Goal: Task Accomplishment & Management: Manage account settings

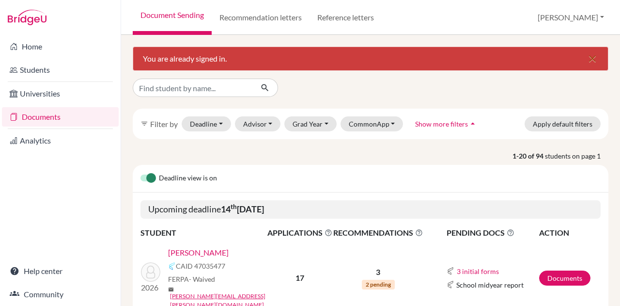
click at [587, 59] on icon "close" at bounding box center [593, 59] width 12 height 12
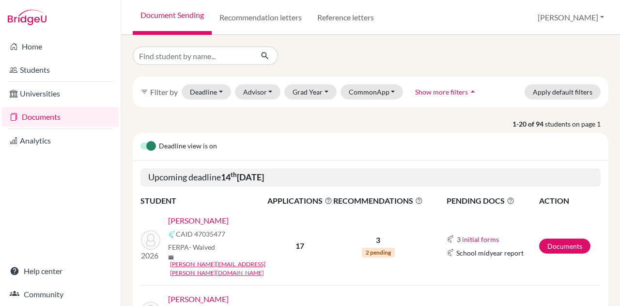
scroll to position [43, 0]
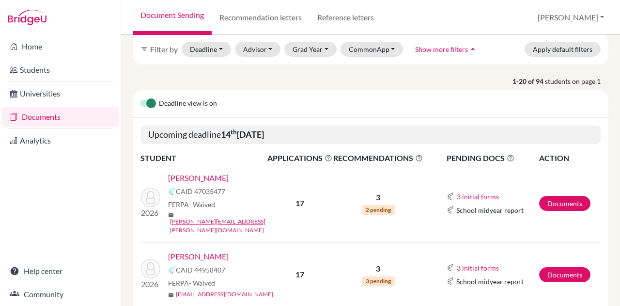
click at [214, 176] on link "[PERSON_NAME]" at bounding box center [198, 178] width 61 height 12
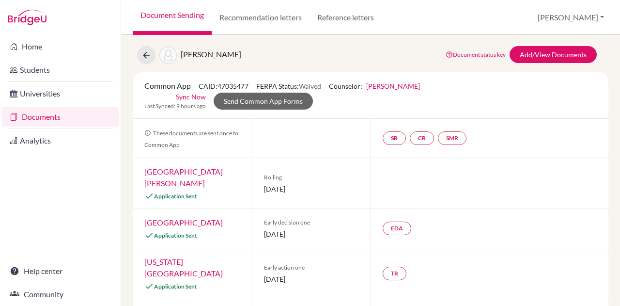
scroll to position [23, 0]
click at [189, 97] on link "Sync Now" at bounding box center [191, 96] width 30 height 10
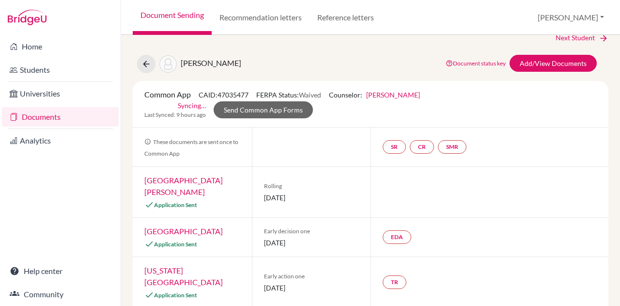
scroll to position [47, 0]
drag, startPoint x: 296, startPoint y: 110, endPoint x: 268, endPoint y: 109, distance: 27.1
click at [268, 109] on link "Send Common App Forms" at bounding box center [263, 109] width 99 height 17
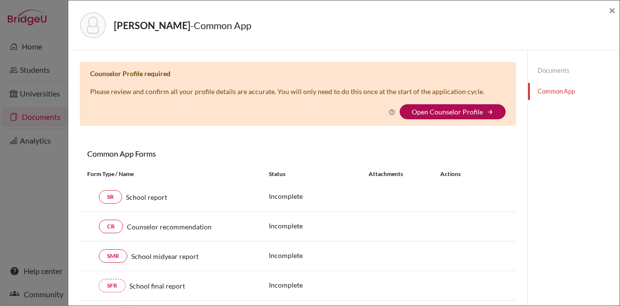
click at [448, 110] on link "Open Counselor Profile" at bounding box center [447, 112] width 71 height 8
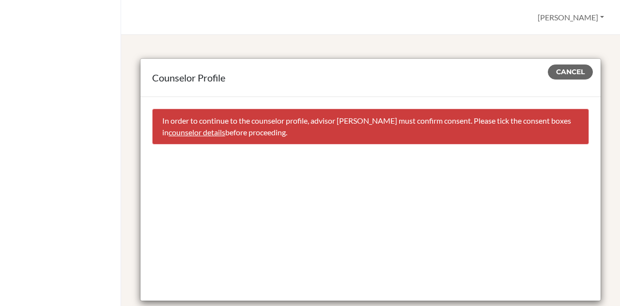
click at [225, 131] on link "counselor details" at bounding box center [197, 131] width 57 height 9
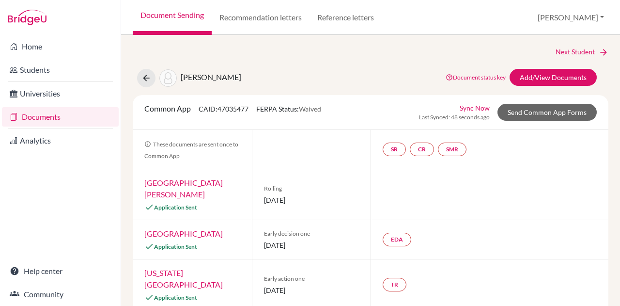
select select "413035"
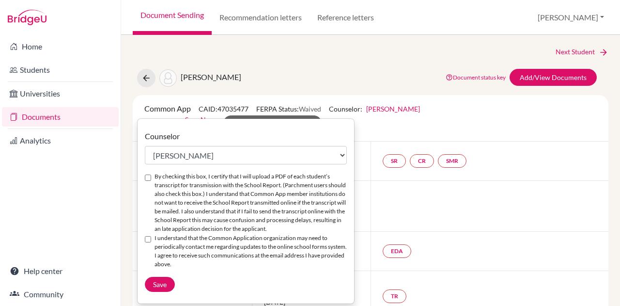
click at [146, 177] on input "By checking this box, I certify that I will upload a PDF of each student’s tran…" at bounding box center [148, 177] width 6 height 6
checkbox input "true"
click at [146, 239] on input "I understand that the Common Application organization may need to periodically …" at bounding box center [148, 239] width 6 height 6
checkbox input "true"
click at [164, 284] on span "Save" at bounding box center [160, 284] width 14 height 8
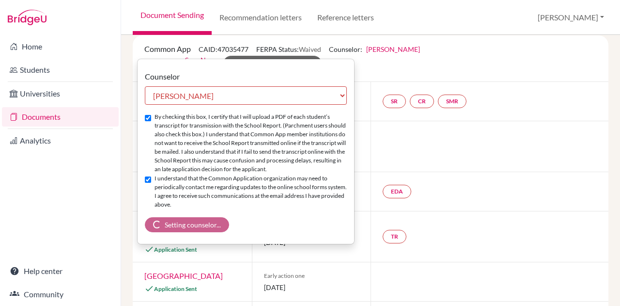
scroll to position [43, 0]
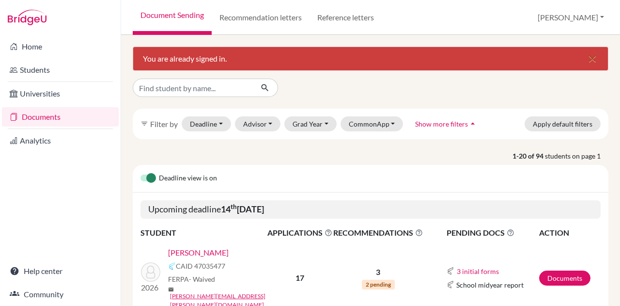
click at [587, 59] on icon "close" at bounding box center [593, 59] width 12 height 12
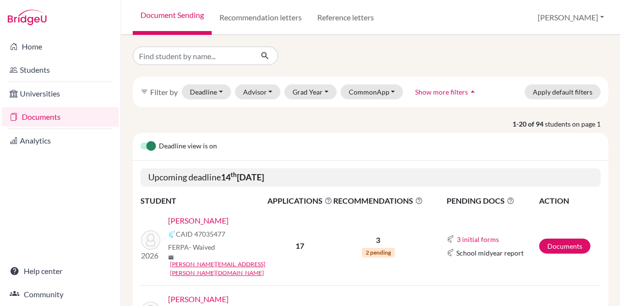
click at [200, 119] on p "1-20 of 94 students on page 1" at bounding box center [370, 124] width 490 height 10
click at [184, 218] on link "Atzbach, Amelia" at bounding box center [198, 221] width 61 height 12
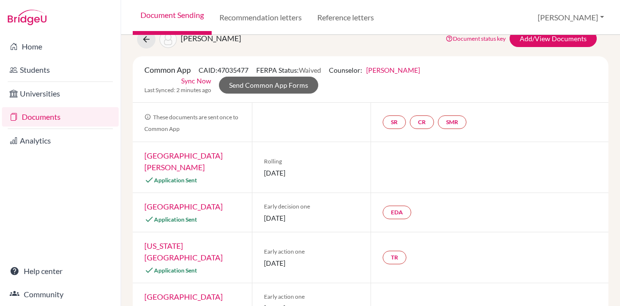
scroll to position [39, 0]
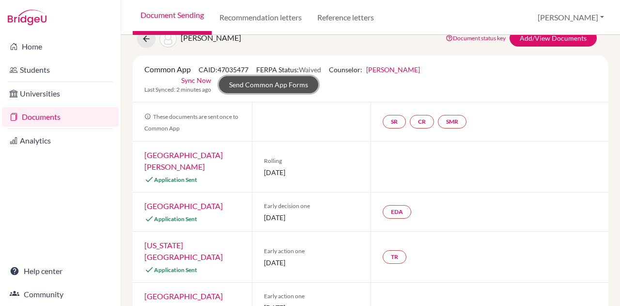
click at [259, 83] on link "Send Common App Forms" at bounding box center [268, 84] width 99 height 17
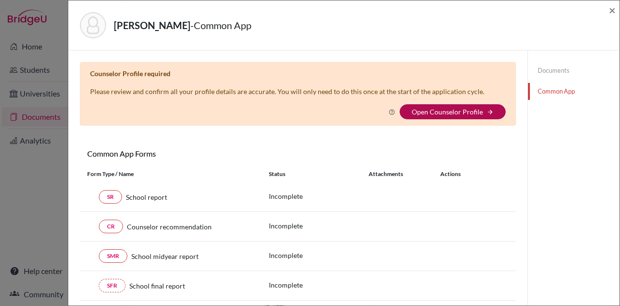
click at [426, 108] on link "Open Counselor Profile" at bounding box center [447, 112] width 71 height 8
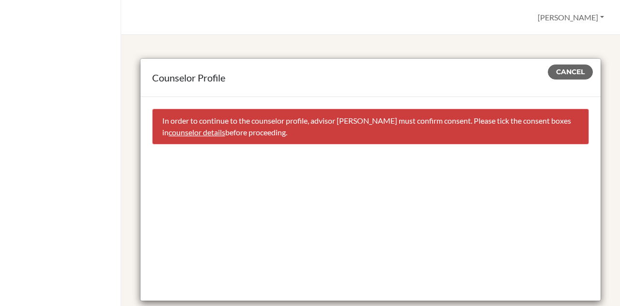
click at [225, 131] on link "counselor details" at bounding box center [197, 131] width 57 height 9
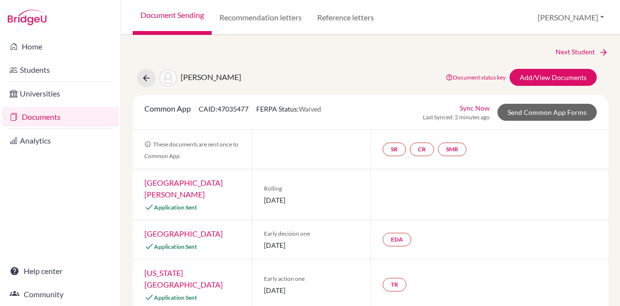
select select "413035"
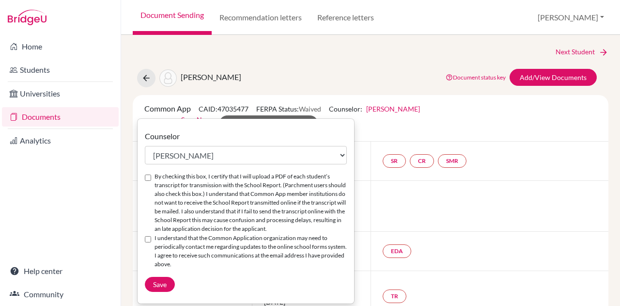
click at [148, 178] on input "By checking this box, I certify that I will upload a PDF of each student’s tran…" at bounding box center [148, 177] width 6 height 6
checkbox input "true"
click at [146, 241] on input "I understand that the Common Application organization may need to periodically …" at bounding box center [148, 239] width 6 height 6
checkbox input "true"
click at [156, 283] on span "Save" at bounding box center [160, 284] width 14 height 8
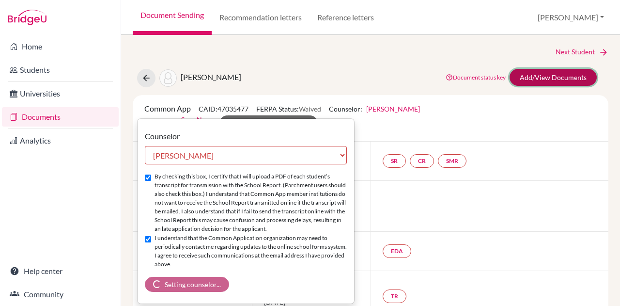
click at [545, 72] on link "Add/View Documents" at bounding box center [553, 77] width 87 height 17
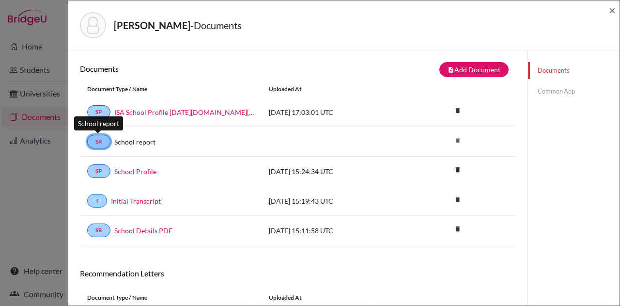
click at [94, 142] on link "SR" at bounding box center [98, 142] width 23 height 14
click at [555, 94] on link "Common App" at bounding box center [574, 91] width 92 height 17
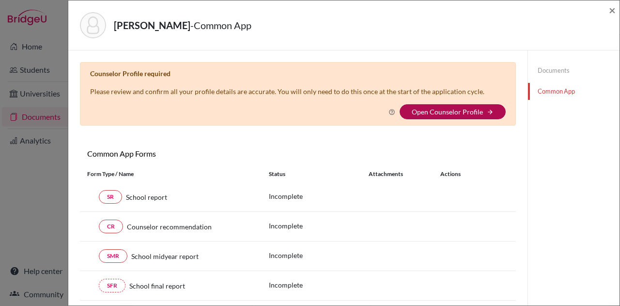
click at [445, 108] on link "Open Counselor Profile" at bounding box center [447, 112] width 71 height 8
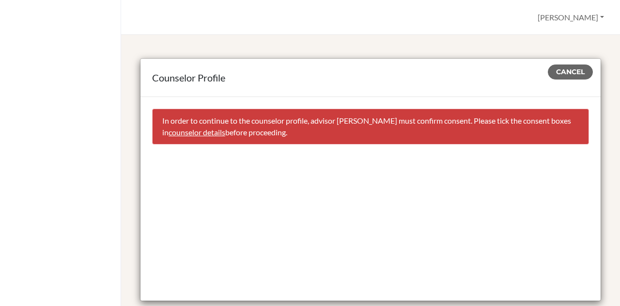
click at [219, 129] on link "counselor details" at bounding box center [197, 131] width 57 height 9
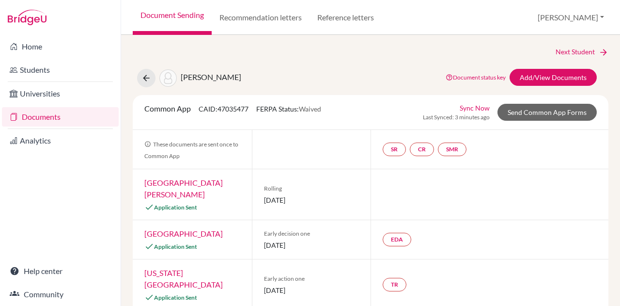
select select "413035"
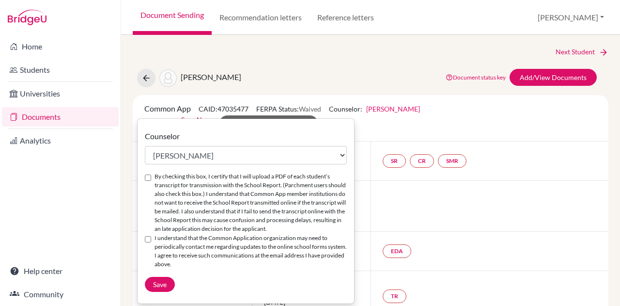
click at [148, 176] on input "By checking this box, I certify that I will upload a PDF of each student’s tran…" at bounding box center [148, 177] width 6 height 6
checkbox input "true"
click at [145, 237] on input "I understand that the Common Application organization may need to periodically …" at bounding box center [148, 239] width 6 height 6
checkbox input "true"
click at [157, 281] on span "Save" at bounding box center [160, 284] width 14 height 8
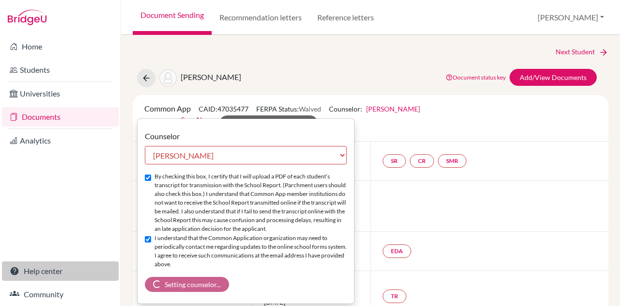
click at [47, 270] on link "Help center" at bounding box center [60, 270] width 117 height 19
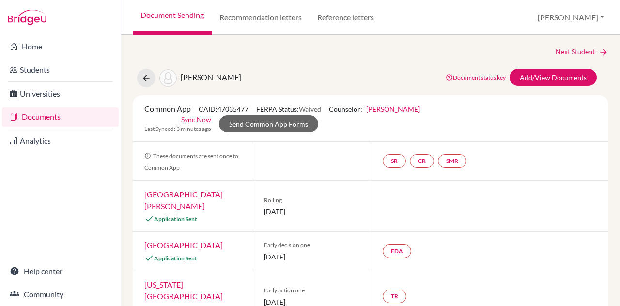
click at [397, 109] on link "Kristen Rosenfield" at bounding box center [393, 109] width 54 height 8
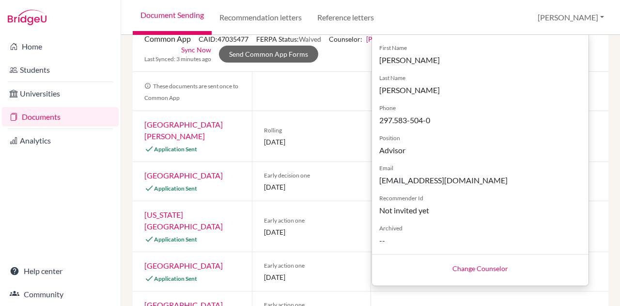
scroll to position [58, 0]
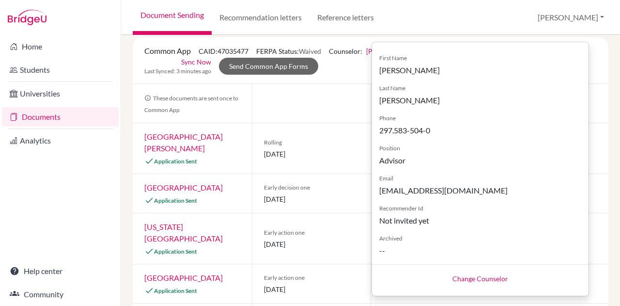
click at [425, 24] on div "Document Sending Recommendation letters Reference letters Kristen Profile Schoo…" at bounding box center [370, 17] width 499 height 35
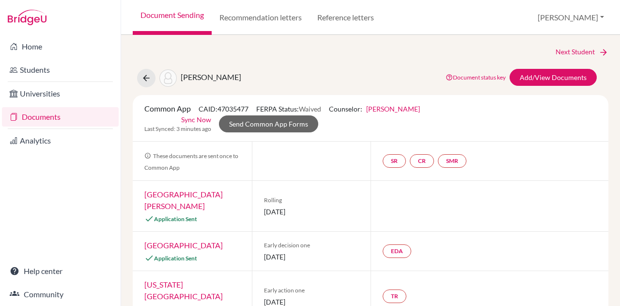
scroll to position [0, 0]
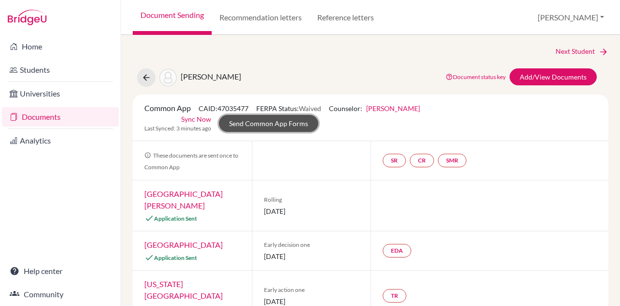
click at [295, 119] on link "Send Common App Forms" at bounding box center [268, 123] width 99 height 17
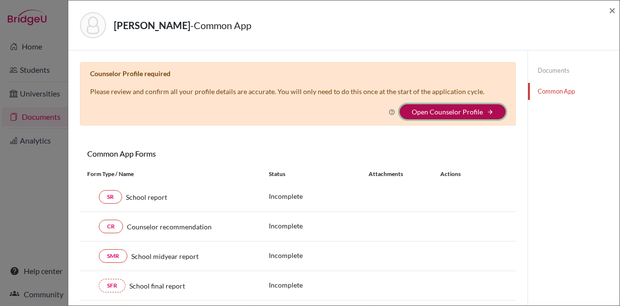
click at [486, 107] on button "Open Counselor Profile arrow_forward" at bounding box center [453, 111] width 106 height 15
click at [439, 108] on link "Open Counselor Profile" at bounding box center [447, 112] width 71 height 8
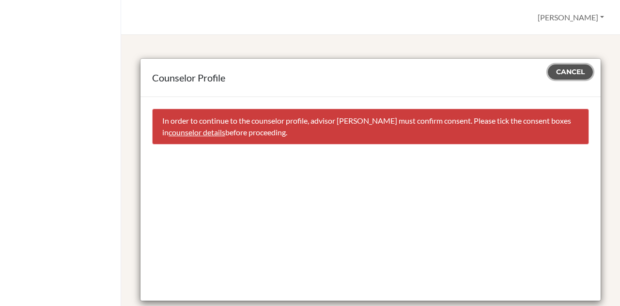
click at [556, 69] on span "Cancel" at bounding box center [570, 71] width 29 height 9
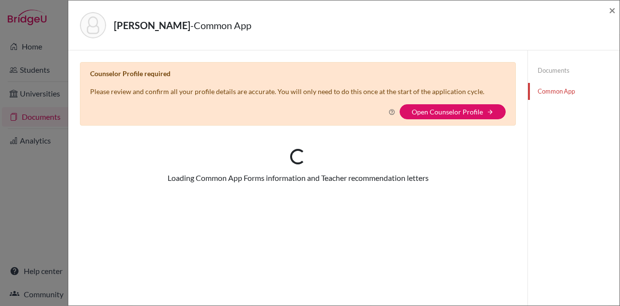
select select "413035"
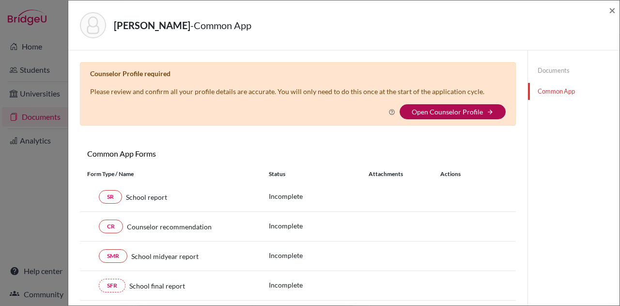
click at [469, 111] on link "Open Counselor Profile" at bounding box center [447, 112] width 71 height 8
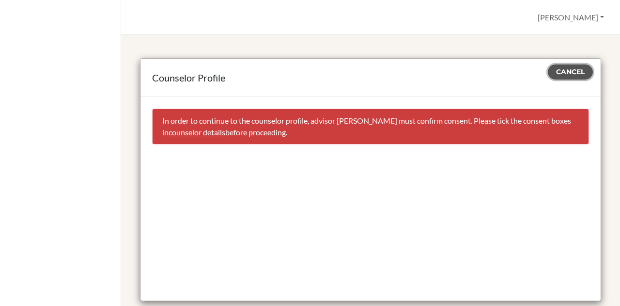
click at [561, 69] on span "Cancel" at bounding box center [570, 71] width 29 height 9
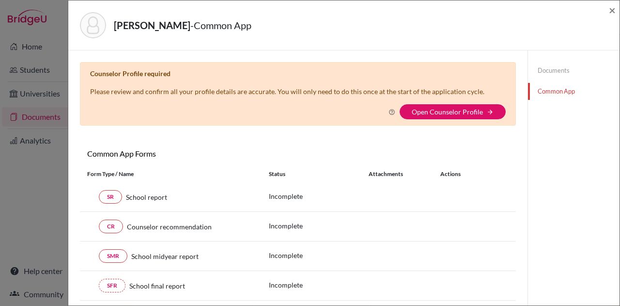
select select "413035"
click at [612, 11] on span "×" at bounding box center [612, 10] width 7 height 14
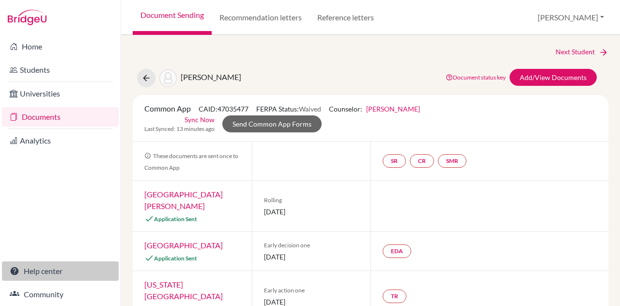
click at [36, 267] on link "Help center" at bounding box center [60, 270] width 117 height 19
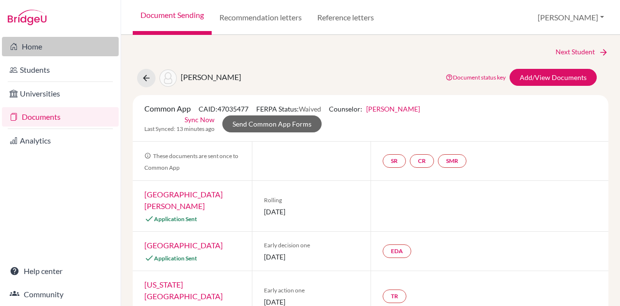
click at [42, 47] on link "Home" at bounding box center [60, 46] width 117 height 19
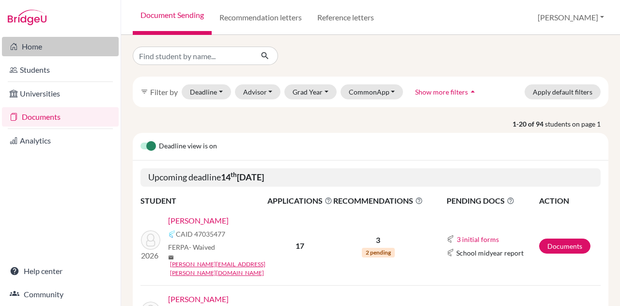
click at [38, 48] on link "Home" at bounding box center [60, 46] width 117 height 19
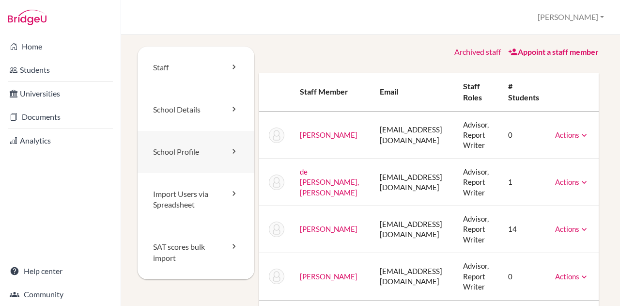
click at [185, 156] on link "School Profile" at bounding box center [196, 152] width 117 height 42
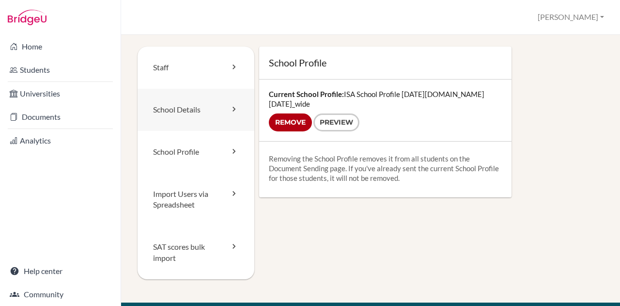
click at [181, 107] on link "School Details" at bounding box center [196, 110] width 117 height 42
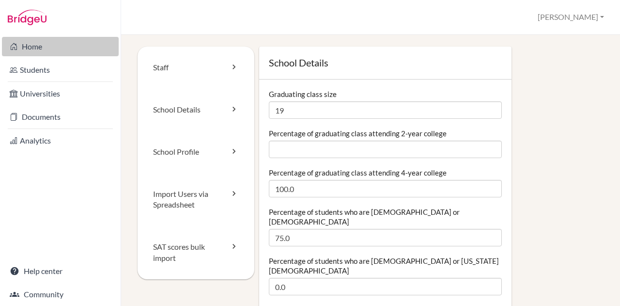
click at [39, 52] on link "Home" at bounding box center [60, 46] width 117 height 19
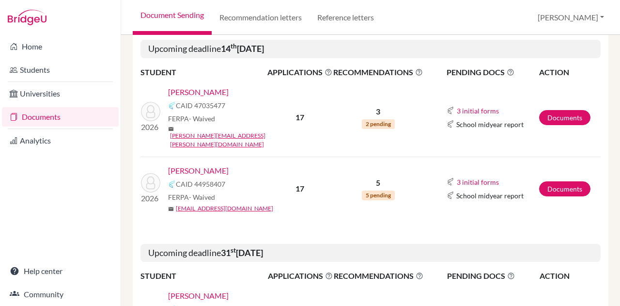
scroll to position [162, 0]
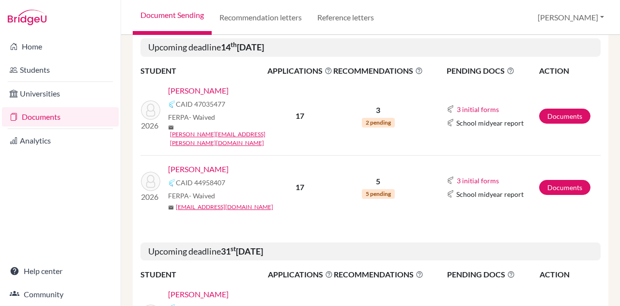
click at [196, 163] on link "[PERSON_NAME]" at bounding box center [198, 169] width 61 height 12
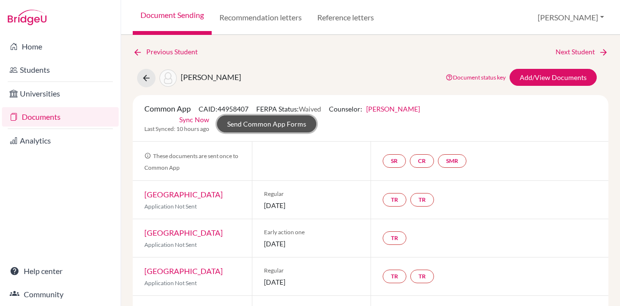
click at [254, 124] on link "Send Common App Forms" at bounding box center [266, 123] width 99 height 17
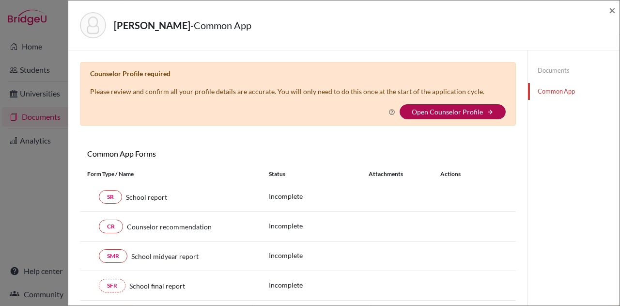
click at [432, 110] on link "Open Counselor Profile" at bounding box center [447, 112] width 71 height 8
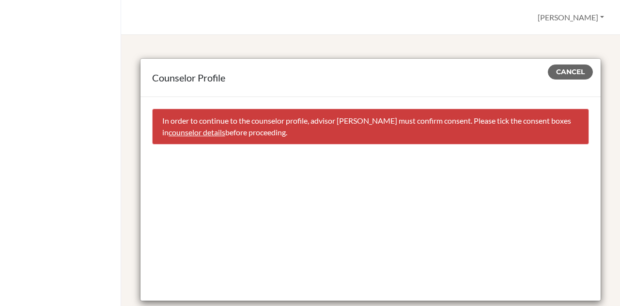
click at [198, 133] on link "counselor details" at bounding box center [197, 131] width 57 height 9
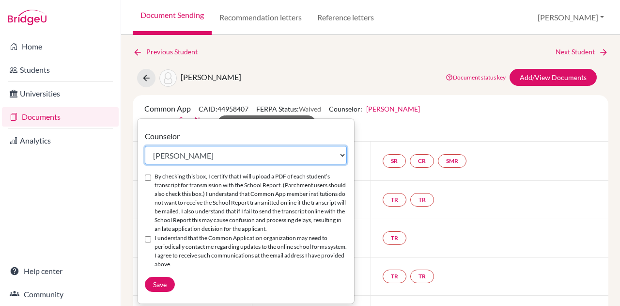
click at [186, 156] on select "Select counselor [PERSON_NAME] Nurkis de [PERSON_NAME] [PERSON_NAME] Duduk [PER…" at bounding box center [246, 155] width 202 height 18
select select "413035"
click at [145, 146] on select "Select counselor Colleen Coady Nurkis de Jesus Elena Duduk Kelly Kramer Deborah…" at bounding box center [246, 155] width 202 height 18
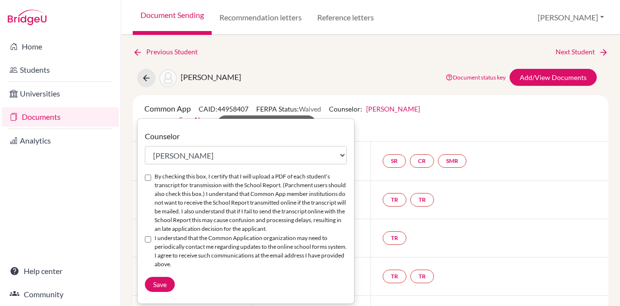
click at [145, 176] on input "By checking this box, I certify that I will upload a PDF of each student’s tran…" at bounding box center [148, 177] width 6 height 6
checkbox input "true"
click at [145, 236] on input "I understand that the Common Application organization may need to periodically …" at bounding box center [148, 239] width 6 height 6
checkbox input "true"
click at [159, 285] on span "Save" at bounding box center [160, 284] width 14 height 8
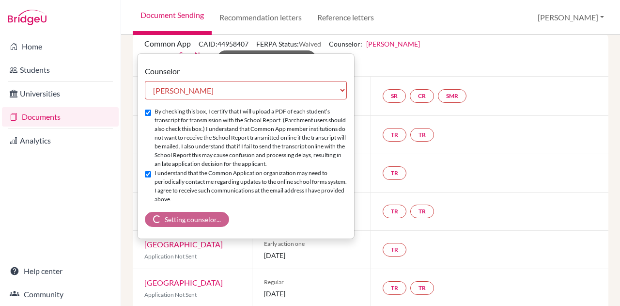
scroll to position [24, 0]
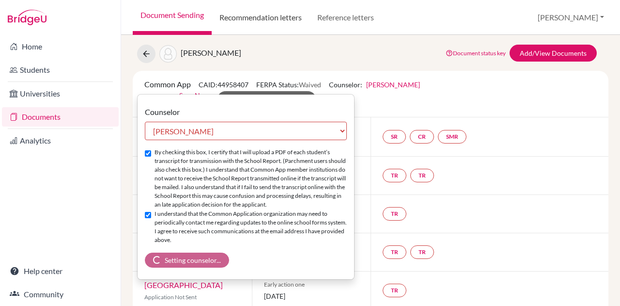
click at [290, 19] on link "Recommendation letters" at bounding box center [261, 17] width 98 height 35
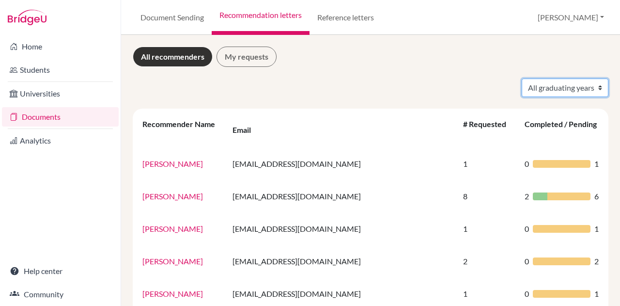
click at [556, 80] on select "All graduating years 2024 2026" at bounding box center [565, 87] width 87 height 18
select select "2026"
click at [522, 78] on select "All graduating years 2024 2026" at bounding box center [565, 87] width 87 height 18
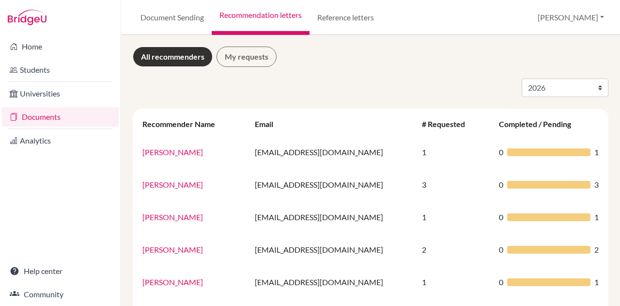
select select "2026"
click at [192, 15] on link "Document Sending" at bounding box center [172, 17] width 79 height 35
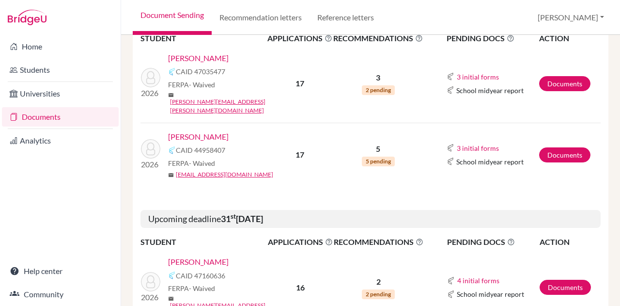
scroll to position [208, 0]
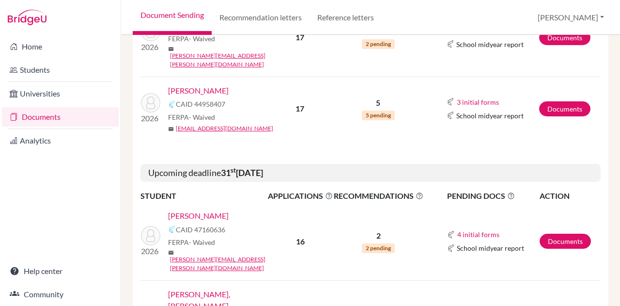
click at [197, 210] on link "Alwani, Krish" at bounding box center [198, 216] width 61 height 12
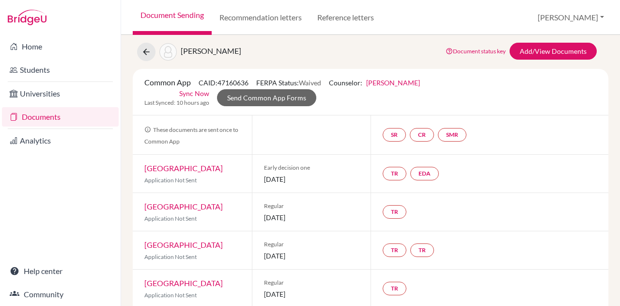
scroll to position [2, 0]
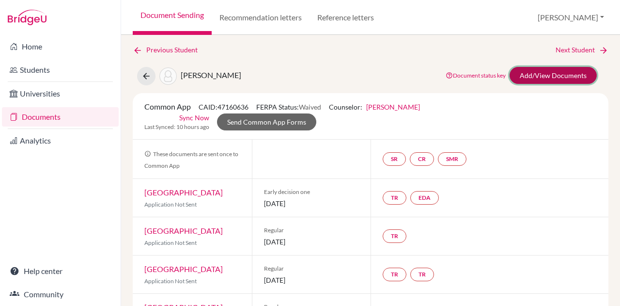
click at [528, 74] on link "Add/View Documents" at bounding box center [553, 75] width 87 height 17
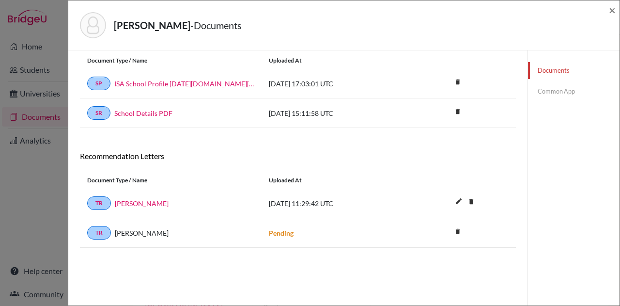
scroll to position [50, 0]
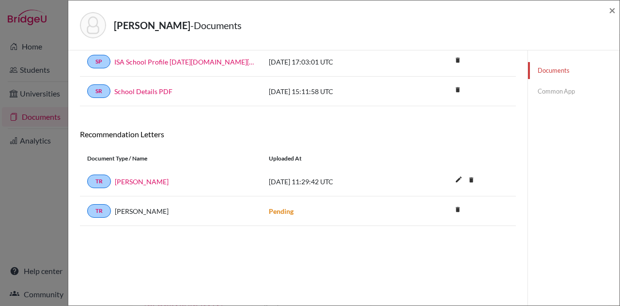
click at [561, 89] on link "Common App" at bounding box center [574, 91] width 92 height 17
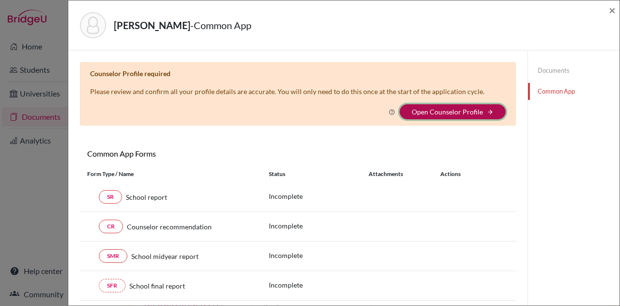
click at [453, 104] on button "Open Counselor Profile arrow_forward" at bounding box center [453, 111] width 106 height 15
click at [457, 110] on link "Open Counselor Profile" at bounding box center [447, 112] width 71 height 8
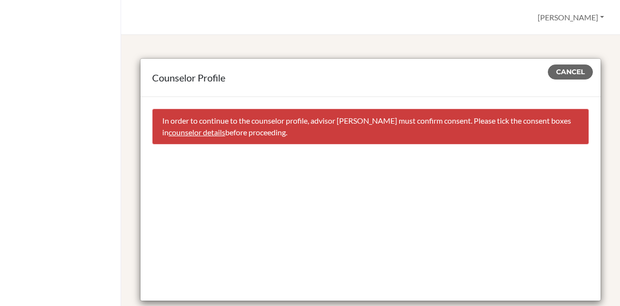
click at [211, 132] on link "counselor details" at bounding box center [197, 131] width 57 height 9
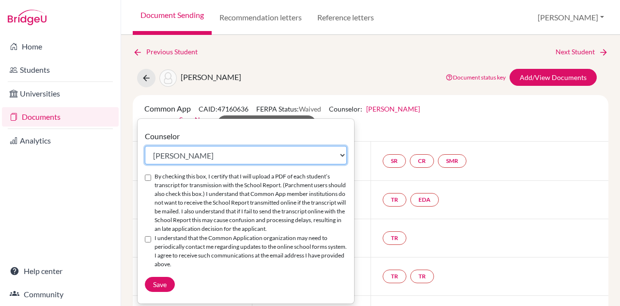
click at [206, 160] on select "Select counselor [PERSON_NAME] Nurkis de [PERSON_NAME] [PERSON_NAME] Duduk [PER…" at bounding box center [246, 155] width 202 height 18
select select "413035"
click at [145, 146] on select "Select counselor [PERSON_NAME] Nurkis de [PERSON_NAME] [PERSON_NAME] Duduk [PER…" at bounding box center [246, 155] width 202 height 18
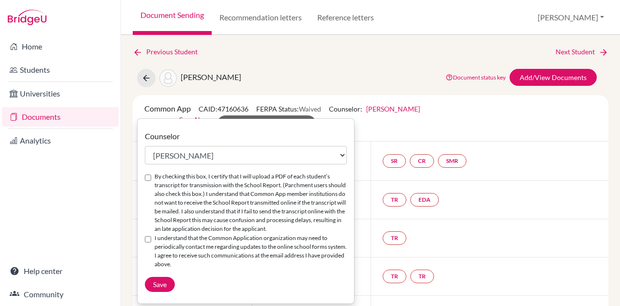
click at [147, 176] on input "By checking this box, I certify that I will upload a PDF of each student’s tran…" at bounding box center [148, 177] width 6 height 6
checkbox input "true"
click at [149, 237] on input "I understand that the Common Application organization may need to periodically …" at bounding box center [148, 239] width 6 height 6
checkbox input "true"
click at [157, 281] on span "Save" at bounding box center [160, 284] width 14 height 8
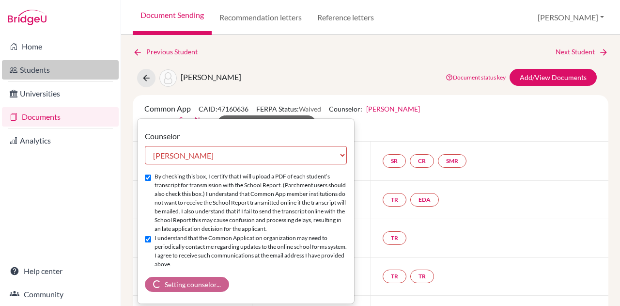
click at [38, 68] on link "Students" at bounding box center [60, 69] width 117 height 19
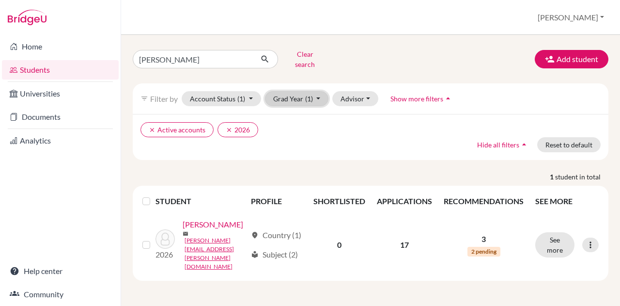
click at [311, 94] on span "(1)" at bounding box center [309, 98] width 8 height 8
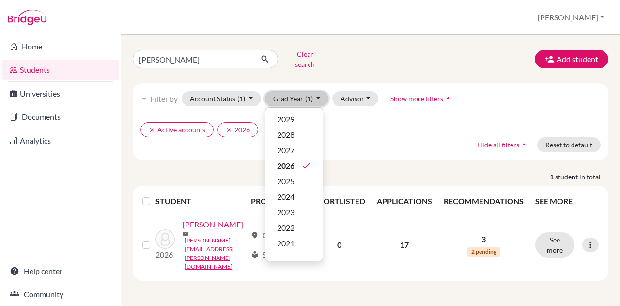
click at [311, 94] on span "(1)" at bounding box center [309, 98] width 8 height 8
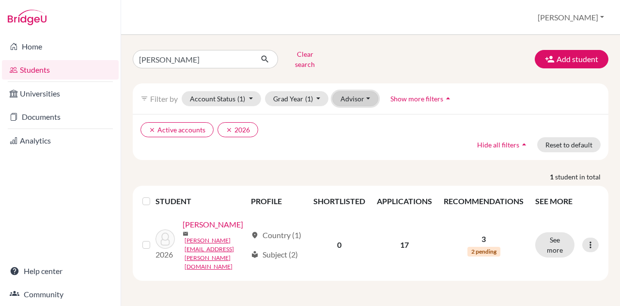
click at [354, 91] on button "Advisor" at bounding box center [355, 98] width 46 height 15
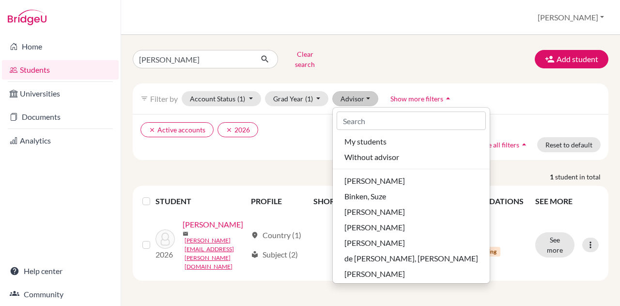
click at [318, 135] on div "clear Active accounts clear 2026 Hide all filters arrow_drop_up Reset to default" at bounding box center [371, 137] width 476 height 46
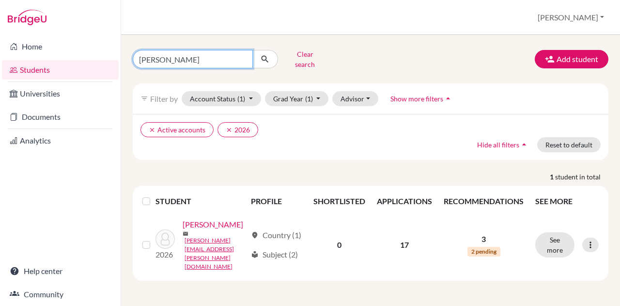
click at [243, 58] on input "amelia" at bounding box center [193, 59] width 120 height 18
click at [268, 58] on icon "submit" at bounding box center [265, 59] width 10 height 10
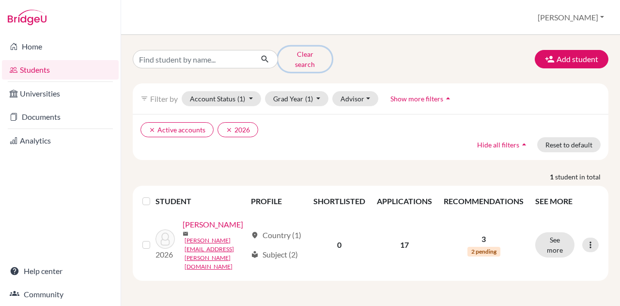
click at [296, 57] on button "Clear search" at bounding box center [305, 59] width 54 height 25
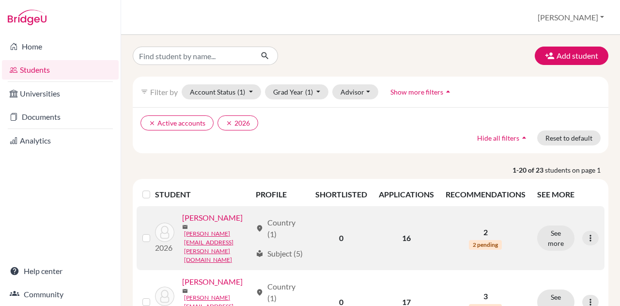
click at [204, 223] on link "[PERSON_NAME]" at bounding box center [212, 218] width 61 height 12
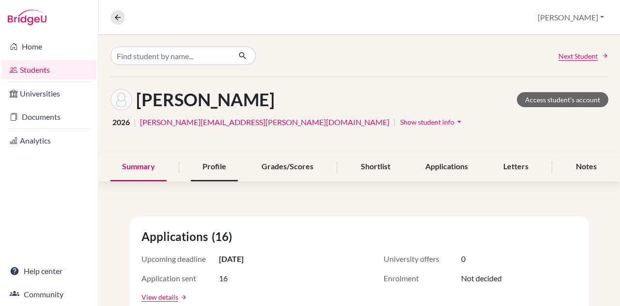
click at [202, 166] on div "Profile" at bounding box center [214, 167] width 47 height 29
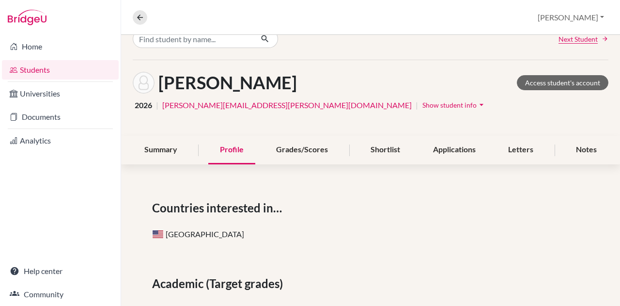
scroll to position [17, 0]
click at [422, 106] on span "Show student info" at bounding box center [449, 104] width 54 height 8
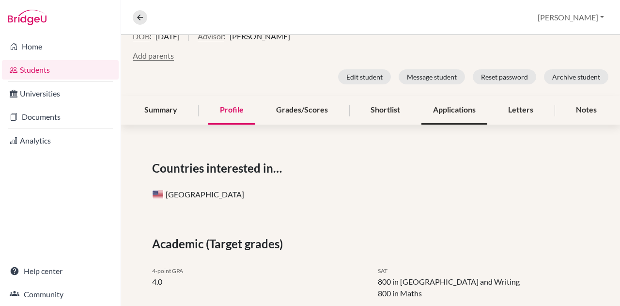
scroll to position [0, 0]
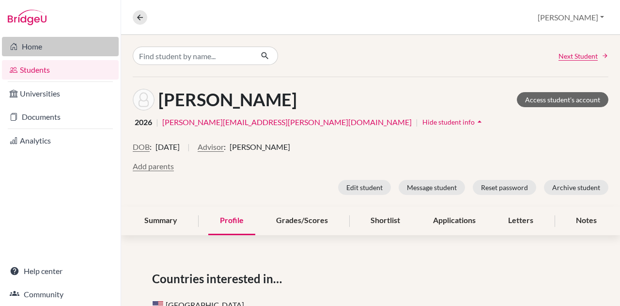
click at [41, 44] on link "Home" at bounding box center [60, 46] width 117 height 19
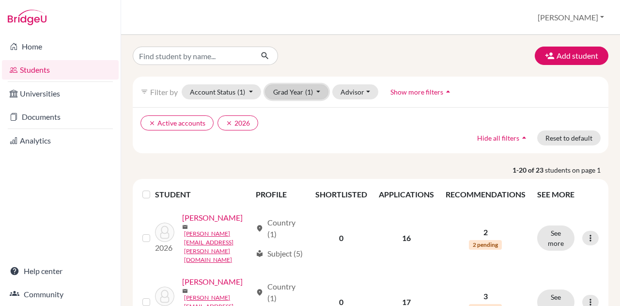
click at [300, 88] on button "Grad Year (1)" at bounding box center [297, 91] width 64 height 15
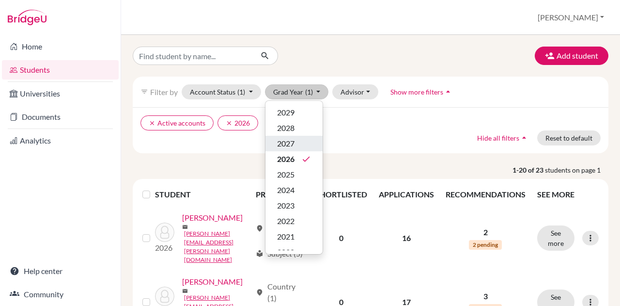
click at [296, 139] on div "2027" at bounding box center [294, 144] width 34 height 12
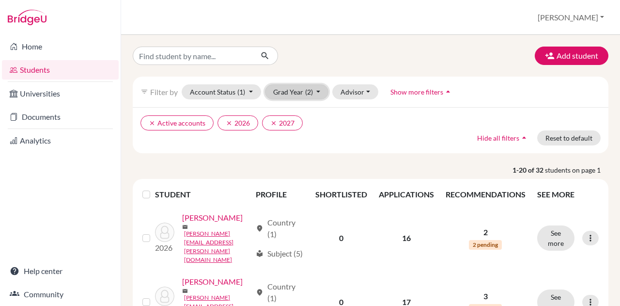
click at [296, 88] on button "Grad Year (2)" at bounding box center [297, 91] width 64 height 15
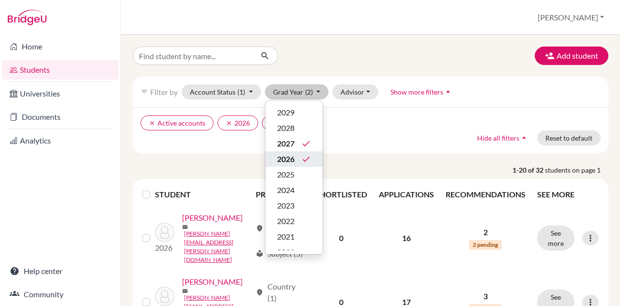
click at [291, 156] on span "2026" at bounding box center [285, 159] width 17 height 12
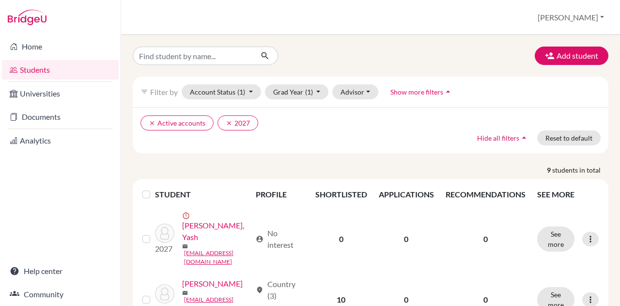
click at [154, 188] on label at bounding box center [154, 188] width 0 height 0
click at [0, 0] on input "checkbox" at bounding box center [0, 0] width 0 height 0
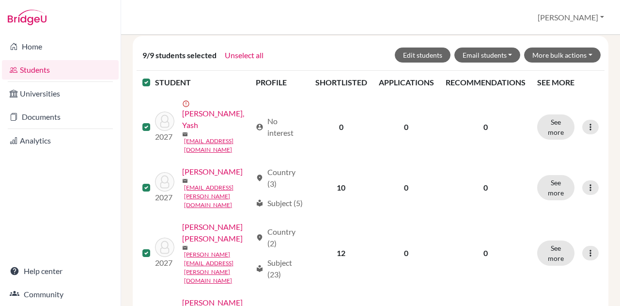
scroll to position [143, 0]
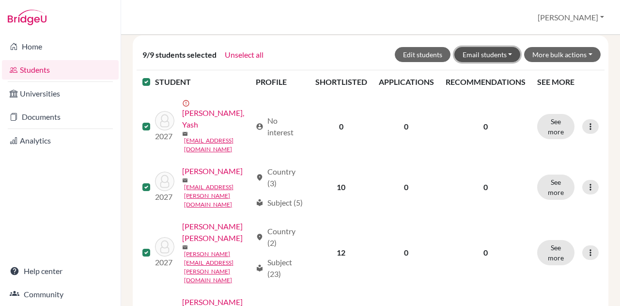
click at [505, 49] on button "Email students" at bounding box center [487, 54] width 66 height 15
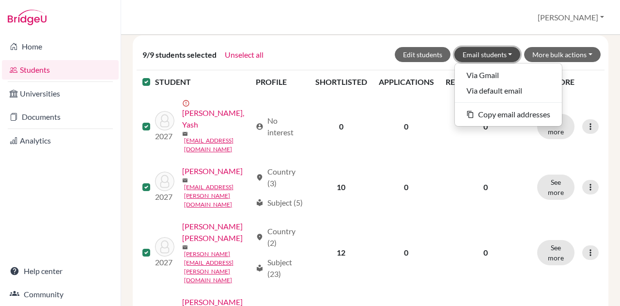
click at [505, 49] on button "Email students" at bounding box center [487, 54] width 66 height 15
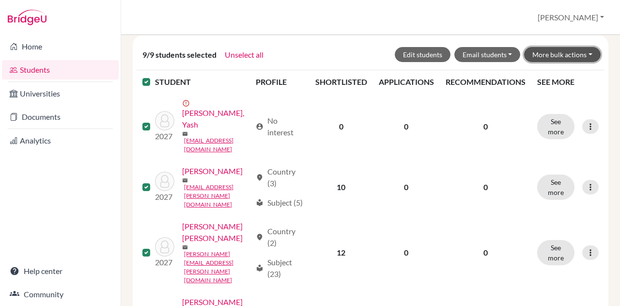
click at [582, 49] on button "More bulk actions" at bounding box center [562, 54] width 77 height 15
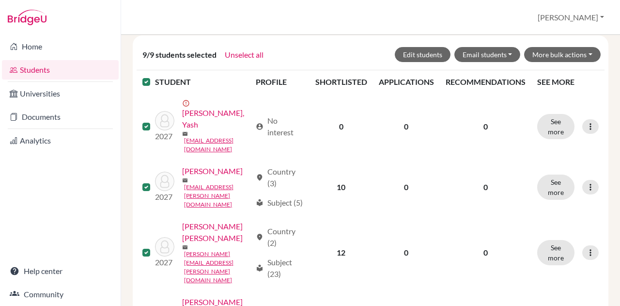
click at [154, 76] on label at bounding box center [154, 76] width 0 height 0
click at [0, 0] on input "checkbox" at bounding box center [0, 0] width 0 height 0
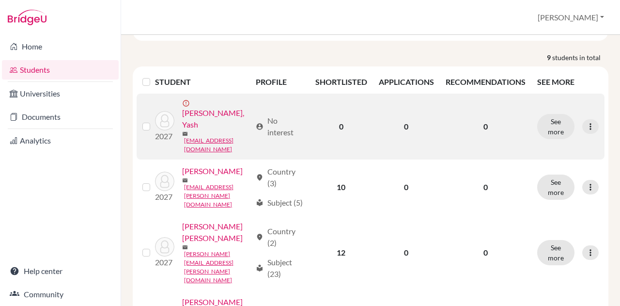
click at [154, 121] on label at bounding box center [154, 121] width 0 height 0
click at [0, 0] on input "checkbox" at bounding box center [0, 0] width 0 height 0
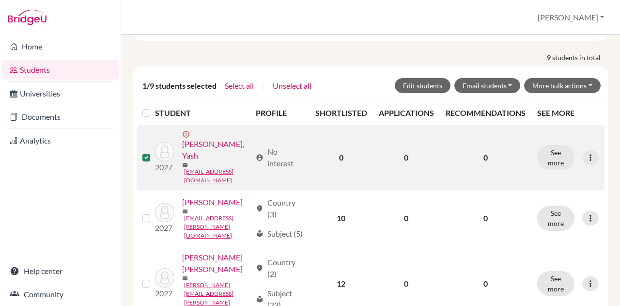
scroll to position [143, 0]
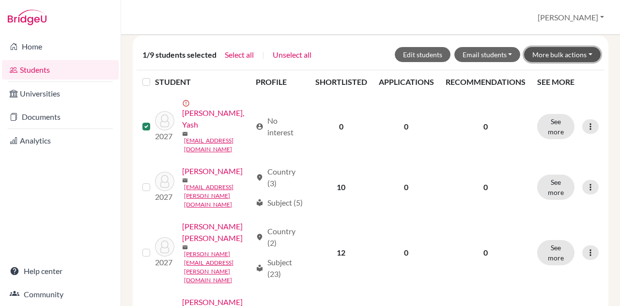
click at [555, 51] on button "More bulk actions" at bounding box center [562, 54] width 77 height 15
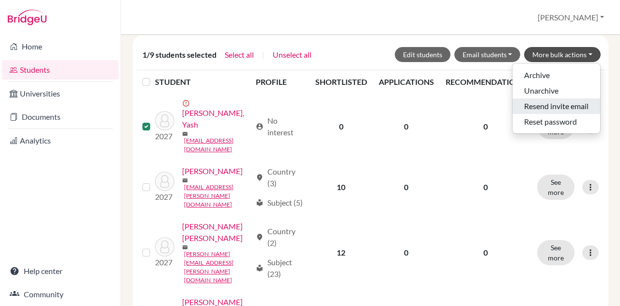
click at [543, 103] on button "Resend invite email" at bounding box center [557, 106] width 88 height 16
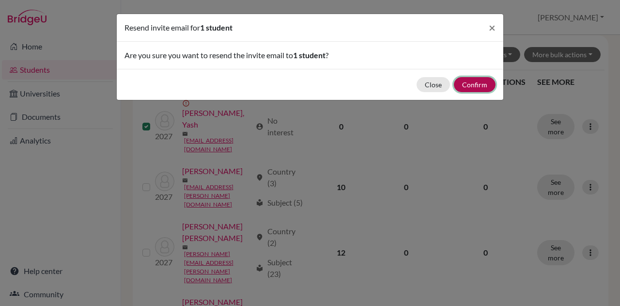
click at [476, 83] on button "Confirm" at bounding box center [475, 84] width 42 height 15
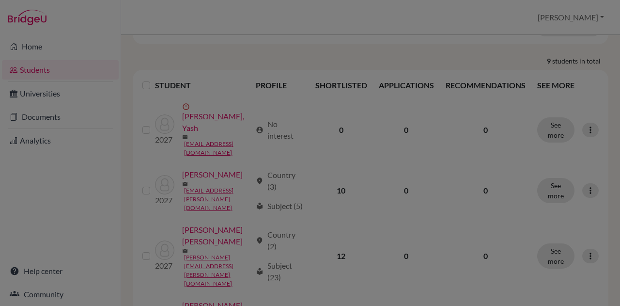
scroll to position [147, 0]
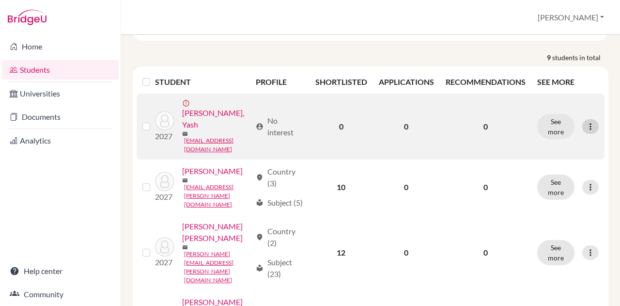
click at [586, 122] on icon at bounding box center [591, 127] width 10 height 10
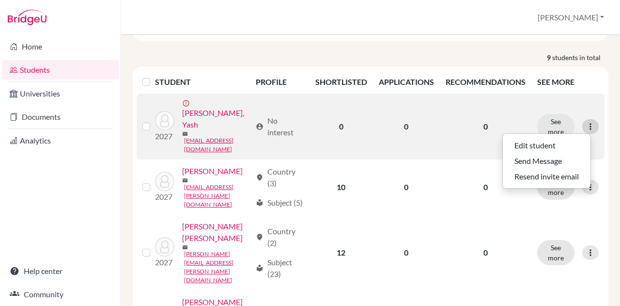
click at [586, 122] on icon at bounding box center [591, 127] width 10 height 10
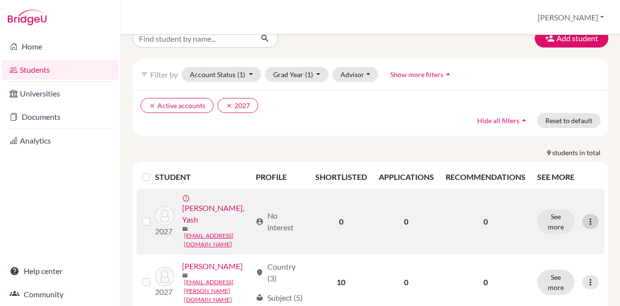
scroll to position [49, 0]
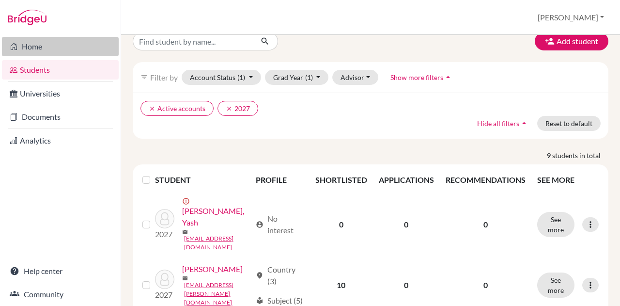
click at [53, 47] on link "Home" at bounding box center [60, 46] width 117 height 19
